Goal: Navigation & Orientation: Find specific page/section

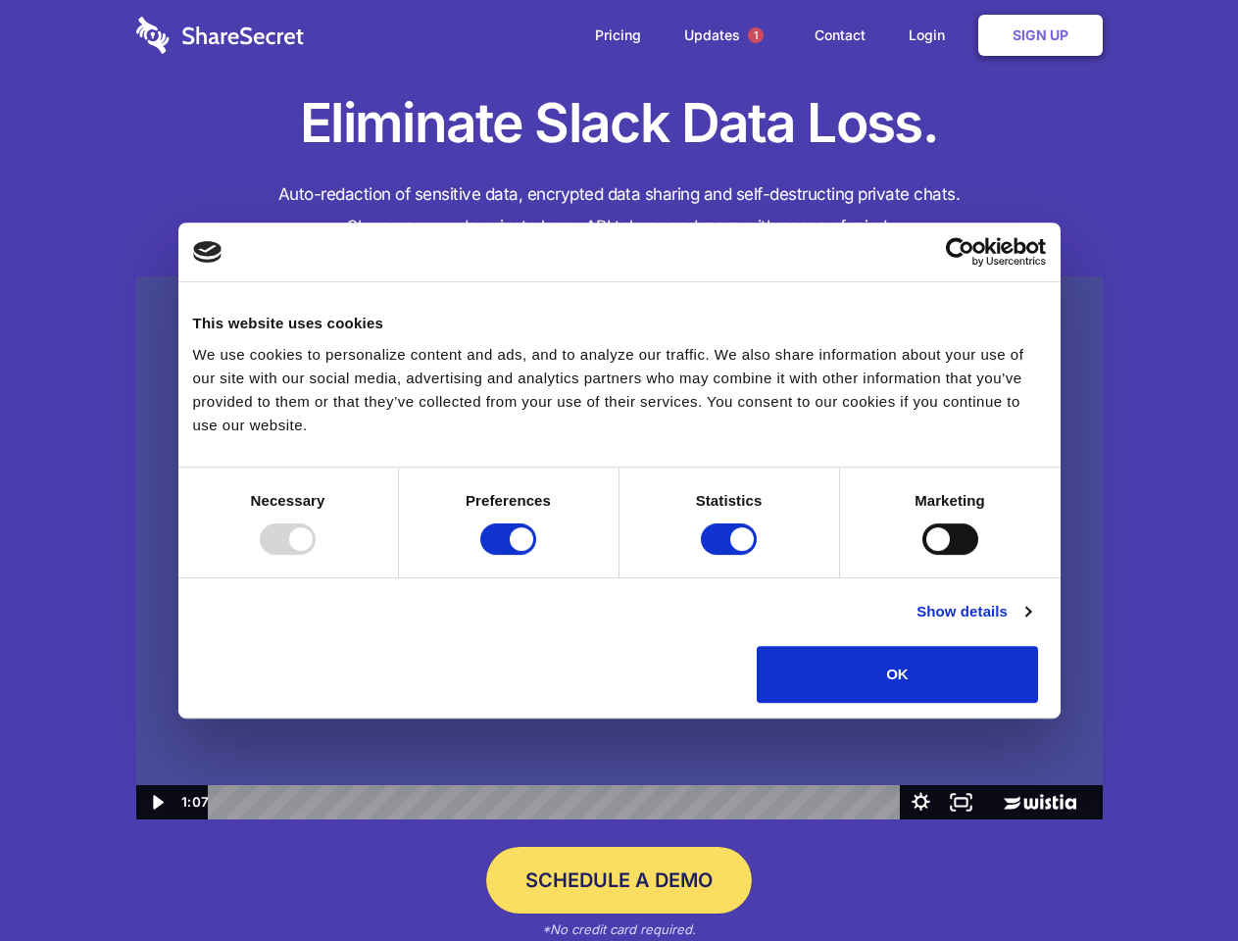
click at [619, 470] on img at bounding box center [619, 548] width 966 height 544
click at [316, 555] on div at bounding box center [288, 538] width 56 height 31
click at [536, 555] on input "Preferences" at bounding box center [508, 538] width 56 height 31
checkbox input "false"
click at [731, 555] on input "Statistics" at bounding box center [729, 538] width 56 height 31
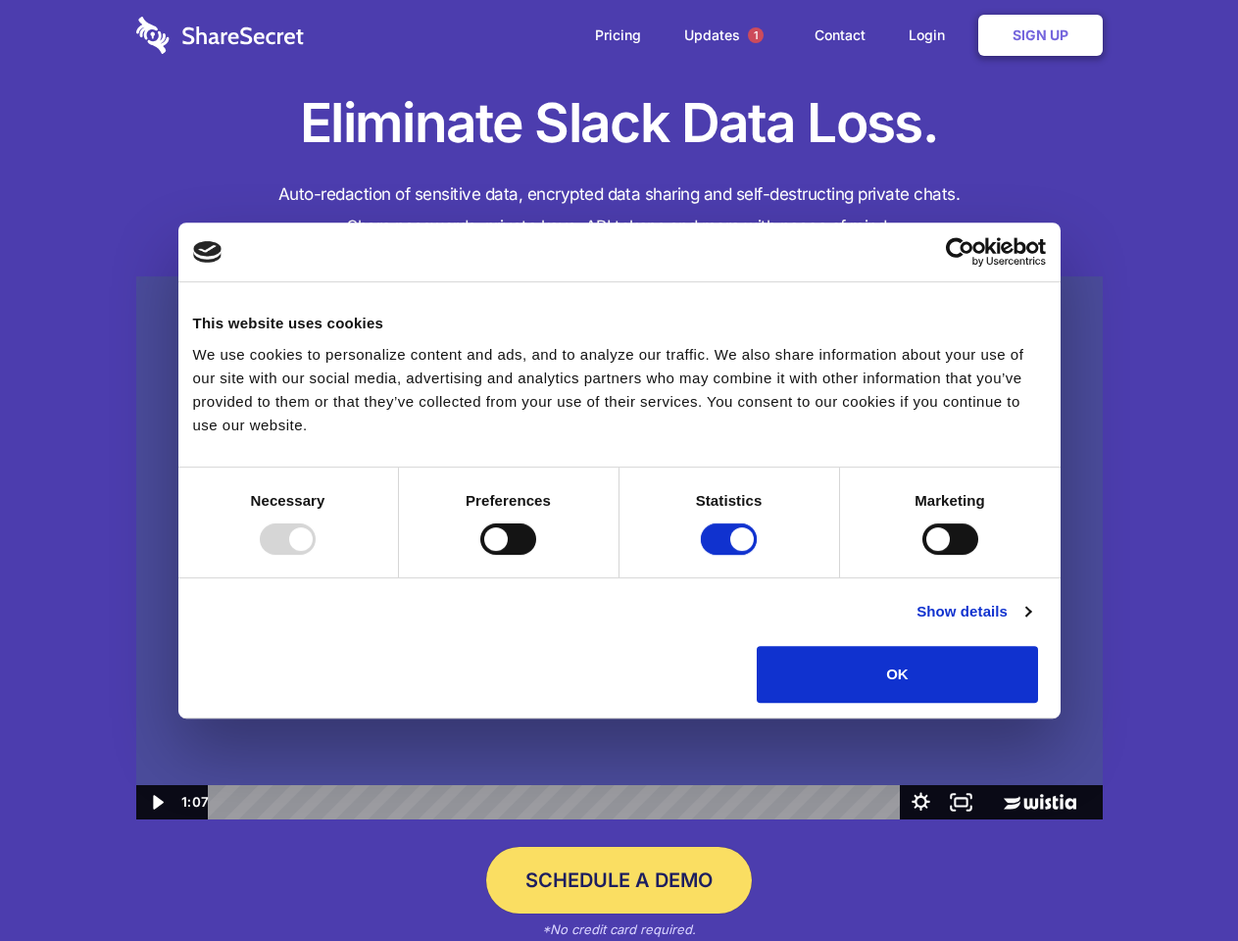
checkbox input "false"
click at [922, 555] on input "Marketing" at bounding box center [950, 538] width 56 height 31
checkbox input "true"
click at [1030, 623] on link "Show details" at bounding box center [973, 612] width 114 height 24
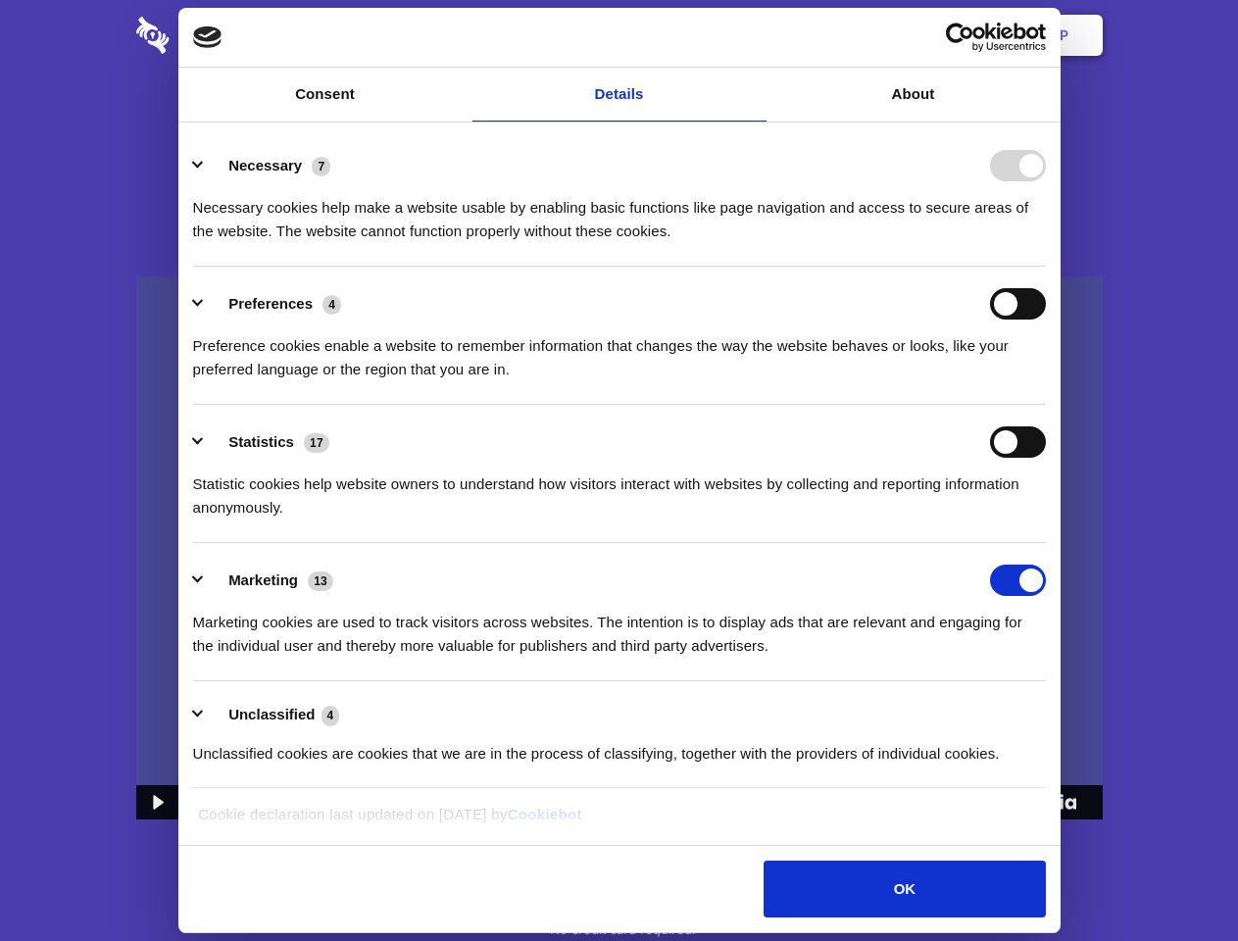
click at [1046, 267] on li "Necessary 7 Necessary cookies help make a website usable by enabling basic func…" at bounding box center [619, 197] width 853 height 138
click at [755, 35] on span "1" at bounding box center [756, 35] width 16 height 16
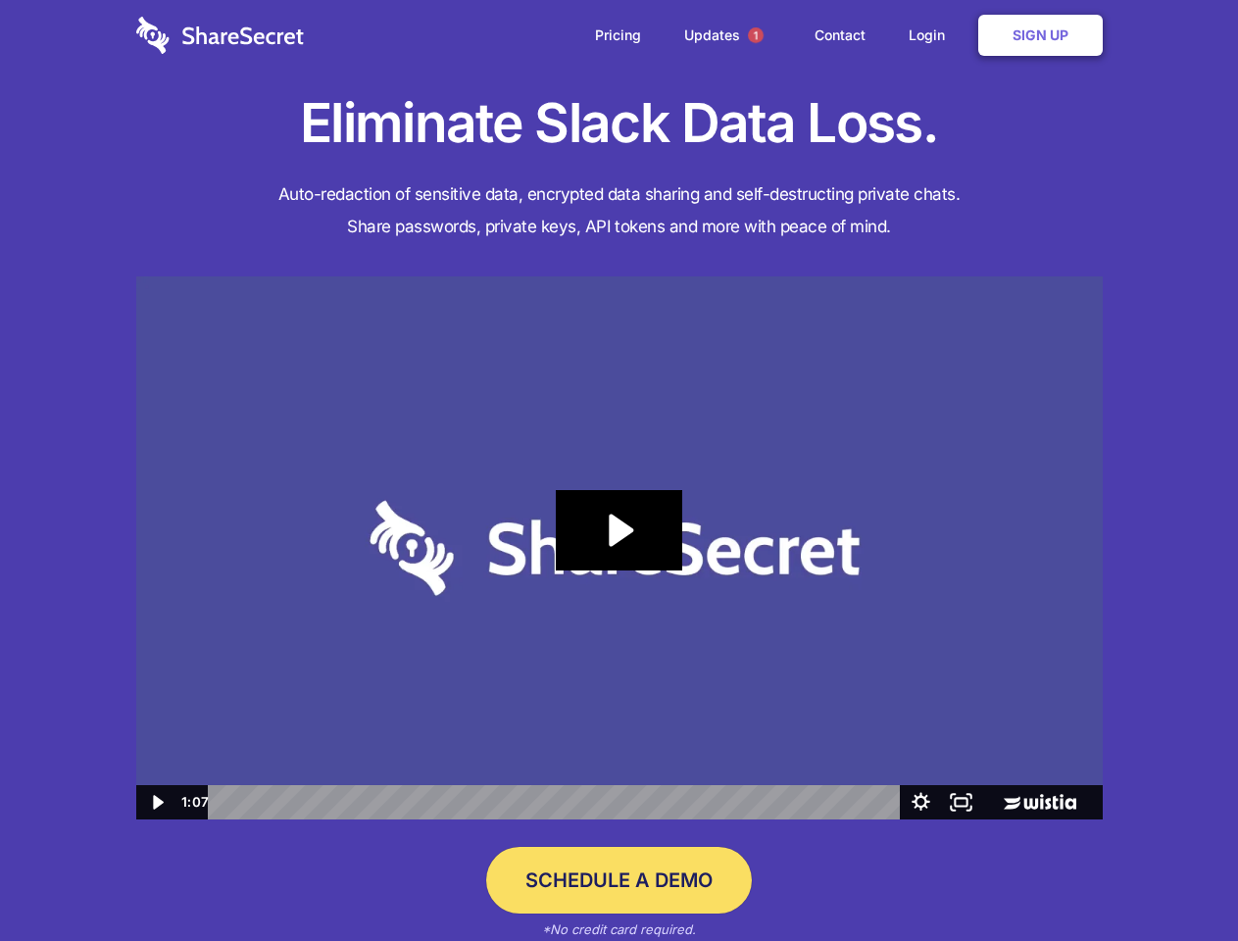
click at [619, 548] on icon "Play Video: Sharesecret Slack Extension" at bounding box center [618, 530] width 125 height 80
